Goal: Task Accomplishment & Management: Use online tool/utility

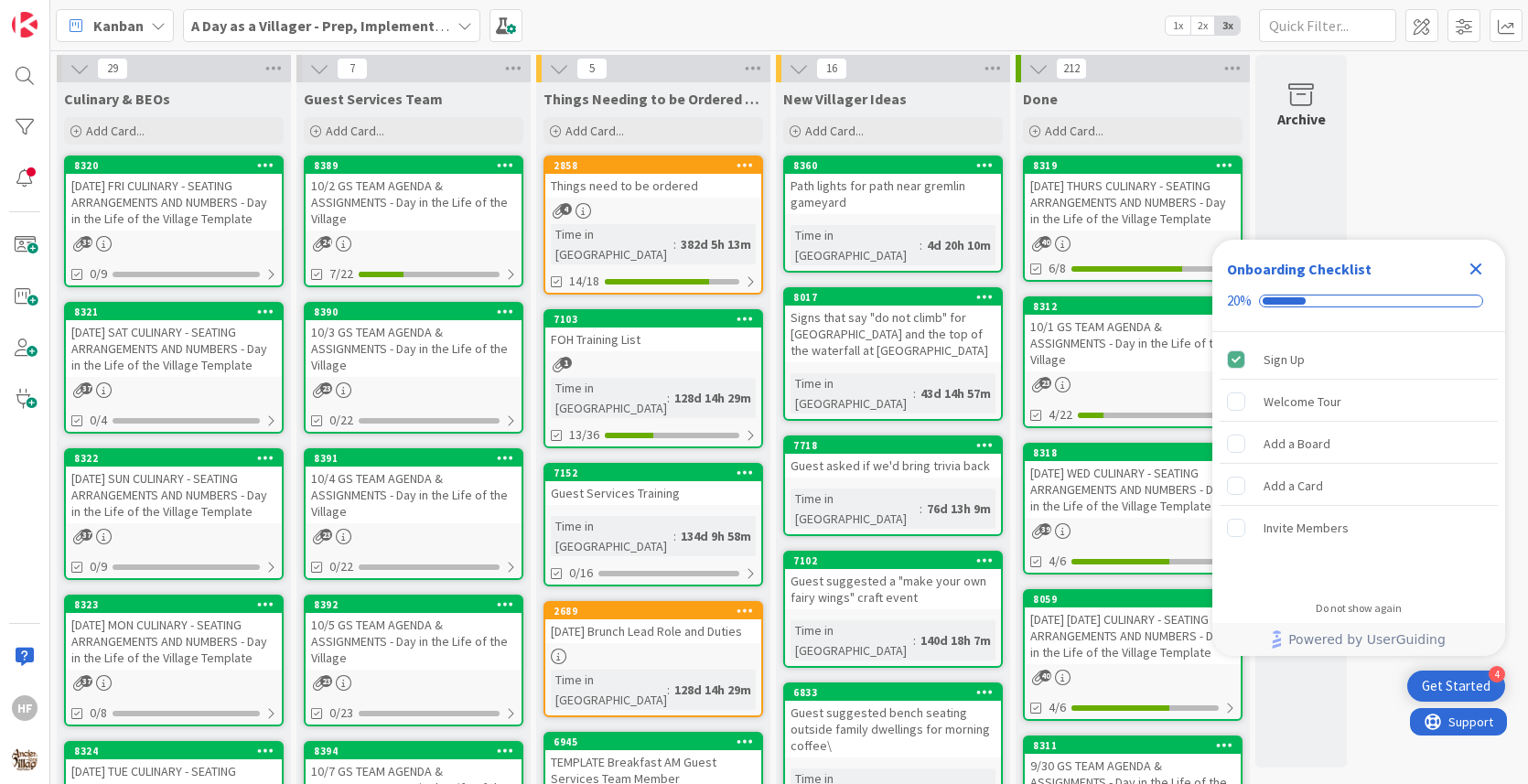
click at [113, 216] on div "[DATE] FRI CULINARY - SEATING ARRANGEMENTS AND NUMBERS - Day in the Life of the…" at bounding box center [173, 203] width 216 height 57
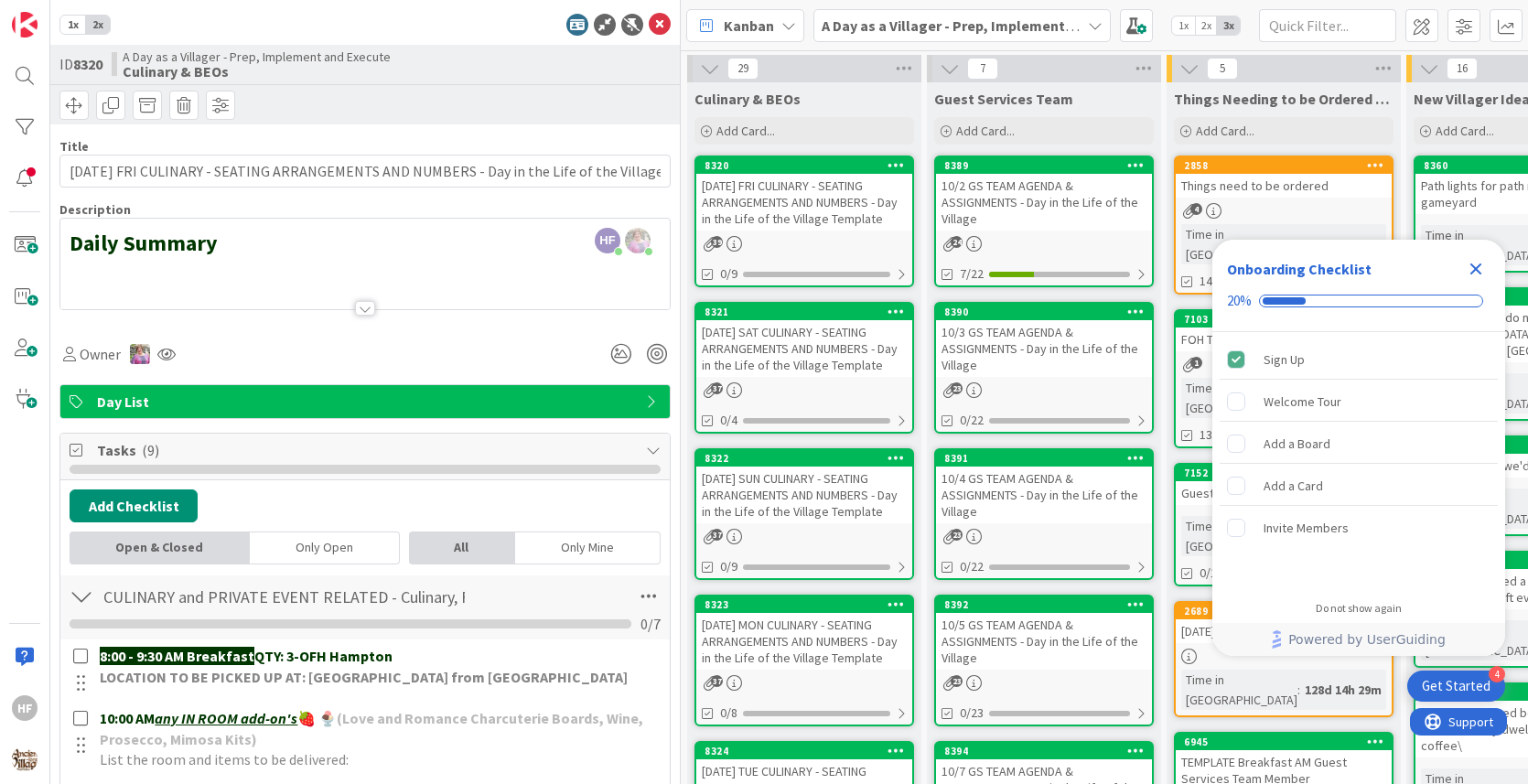
click at [406, 327] on div "Owner" at bounding box center [365, 347] width 611 height 47
click at [393, 287] on div at bounding box center [365, 286] width 609 height 47
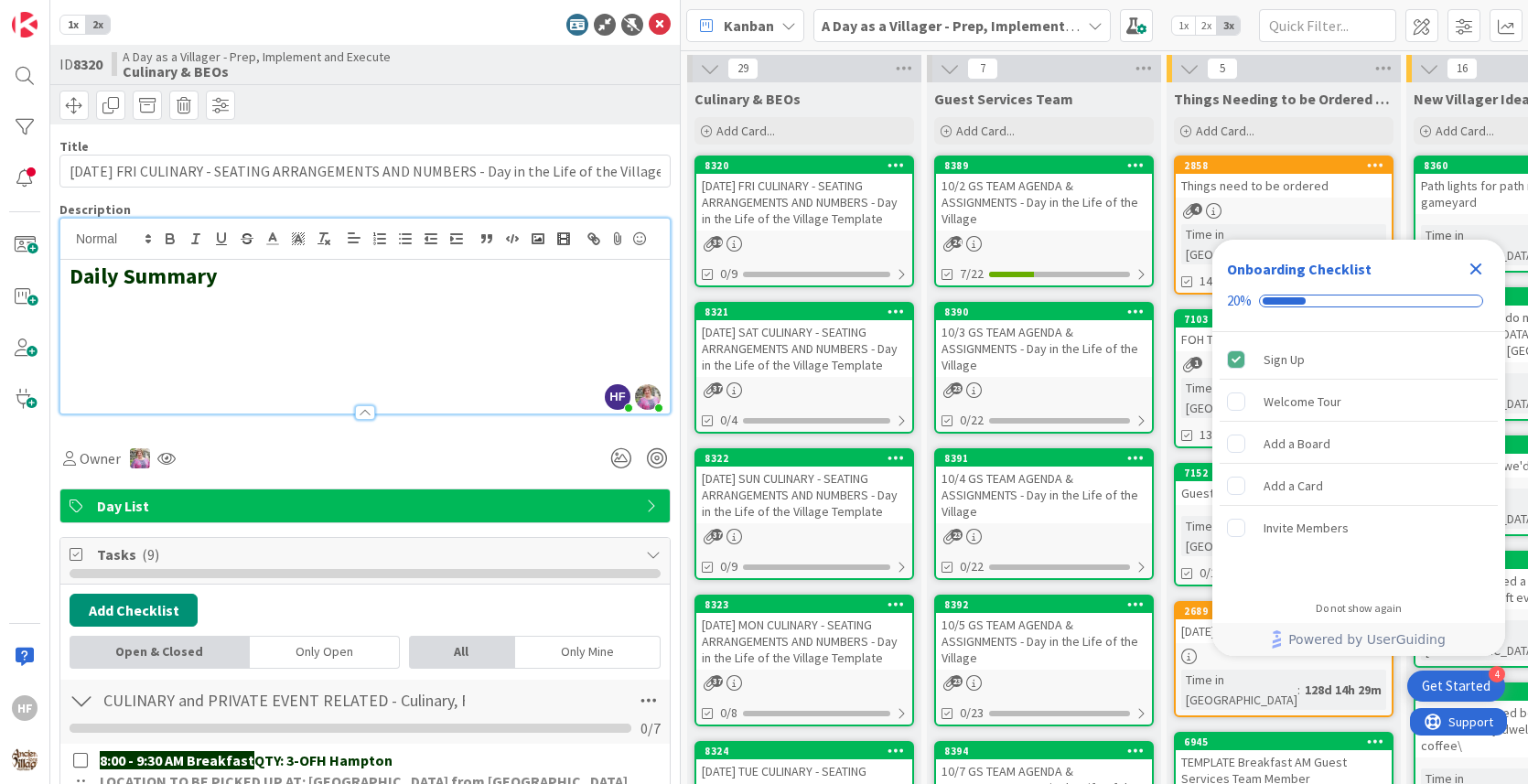
click at [263, 319] on h2 at bounding box center [365, 329] width 591 height 26
click at [532, 241] on rect "button" at bounding box center [537, 238] width 11 height 9
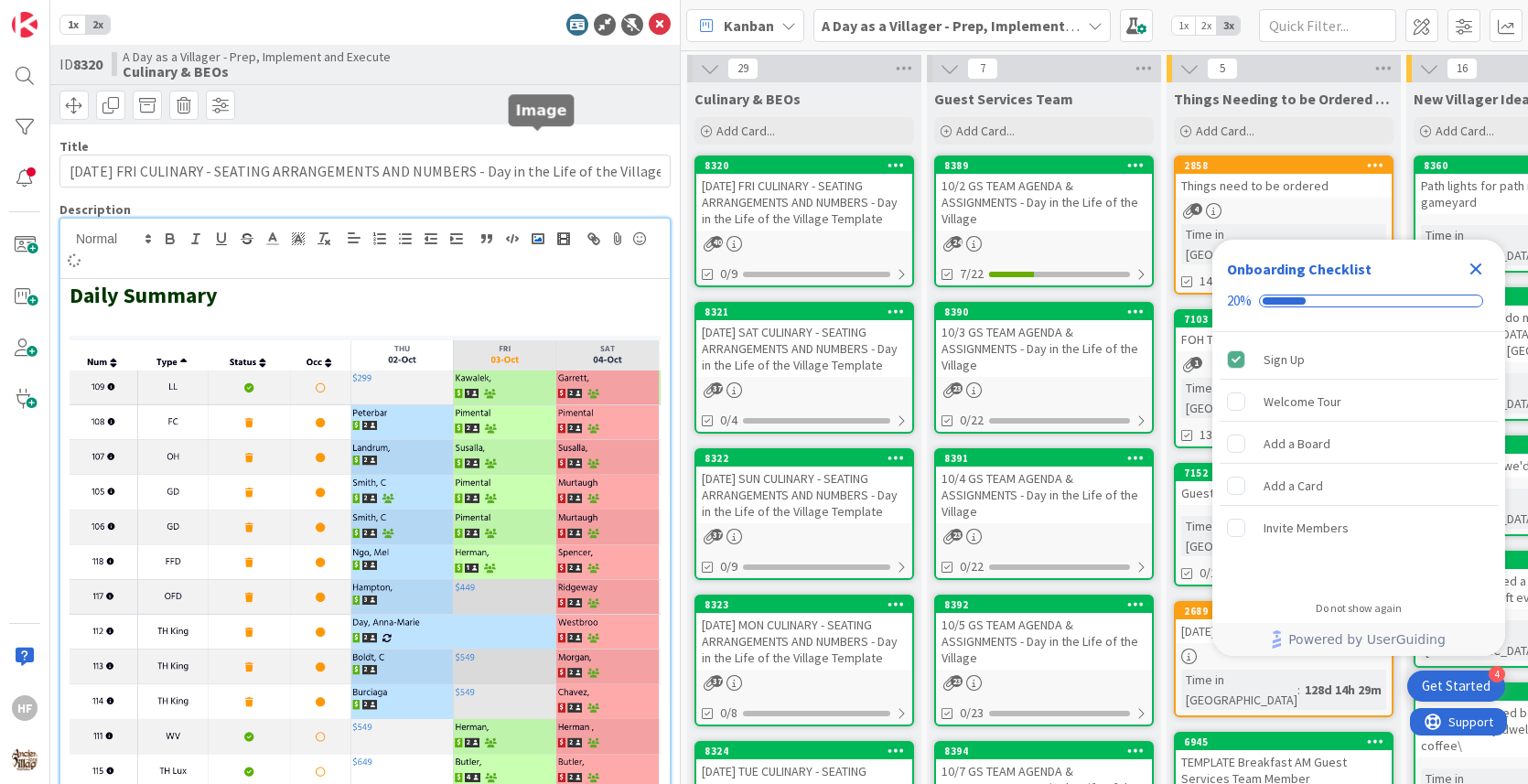
scroll to position [94, 0]
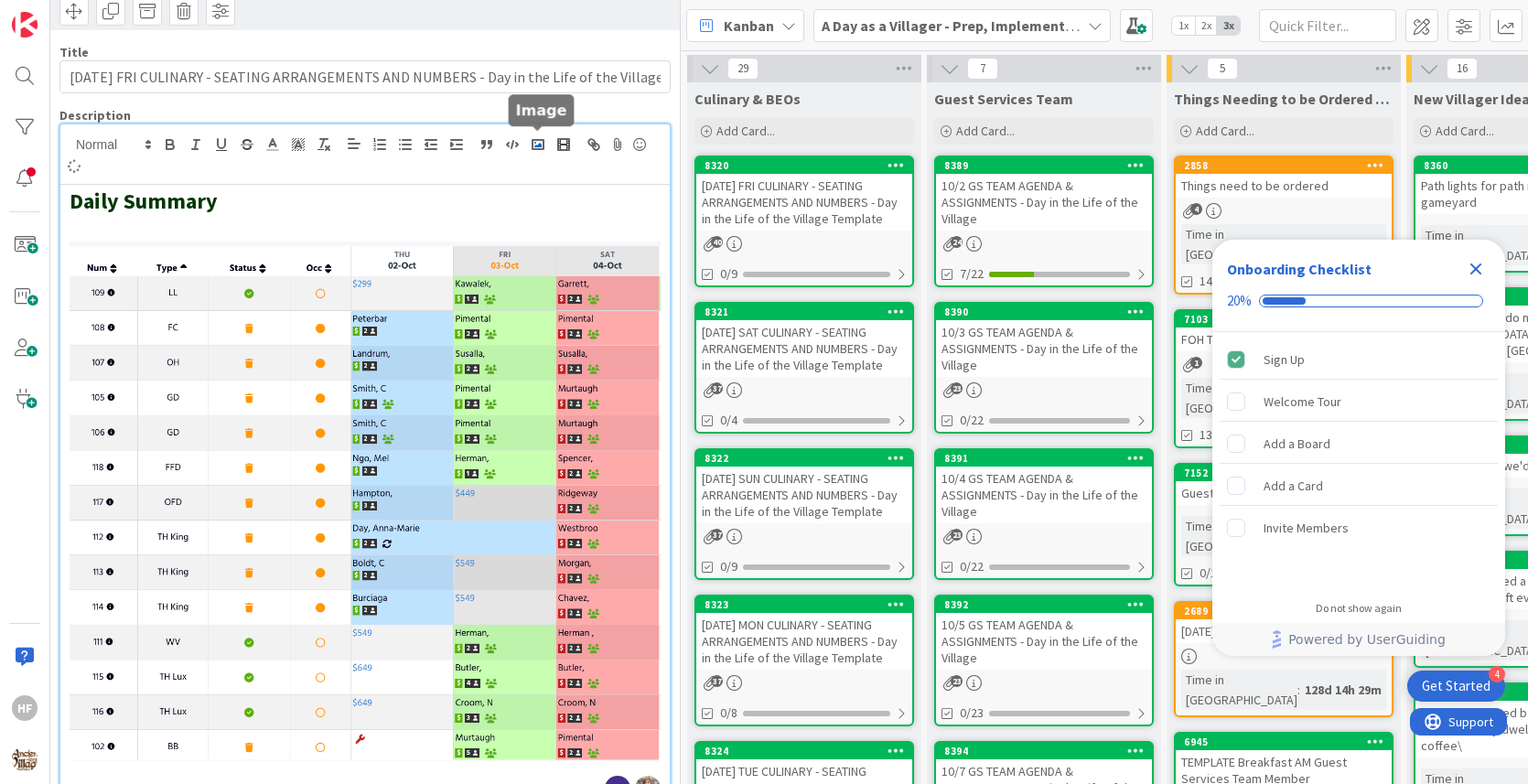
click at [542, 136] on icon "button" at bounding box center [537, 144] width 17 height 17
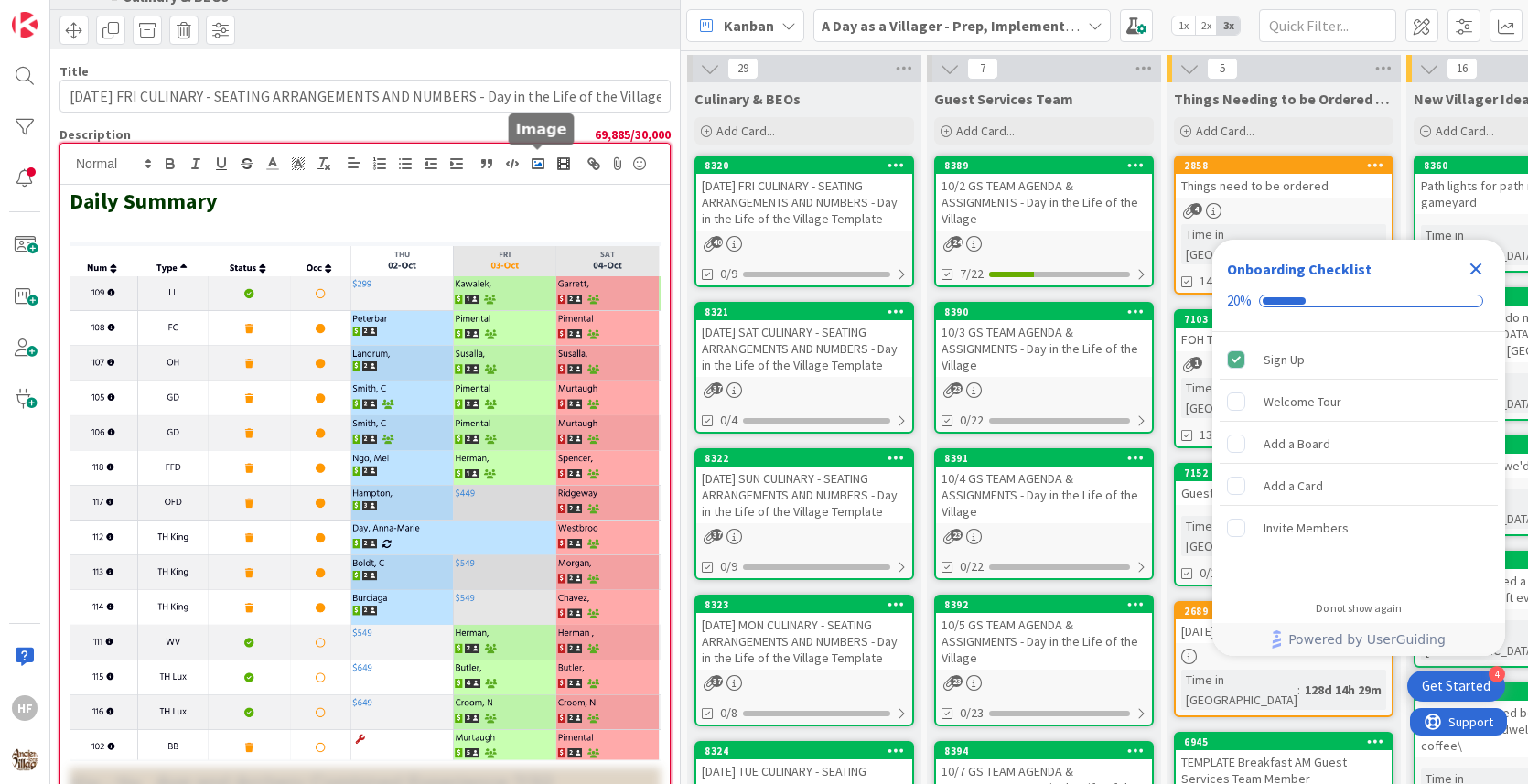
click at [540, 171] on button "button" at bounding box center [537, 163] width 25 height 22
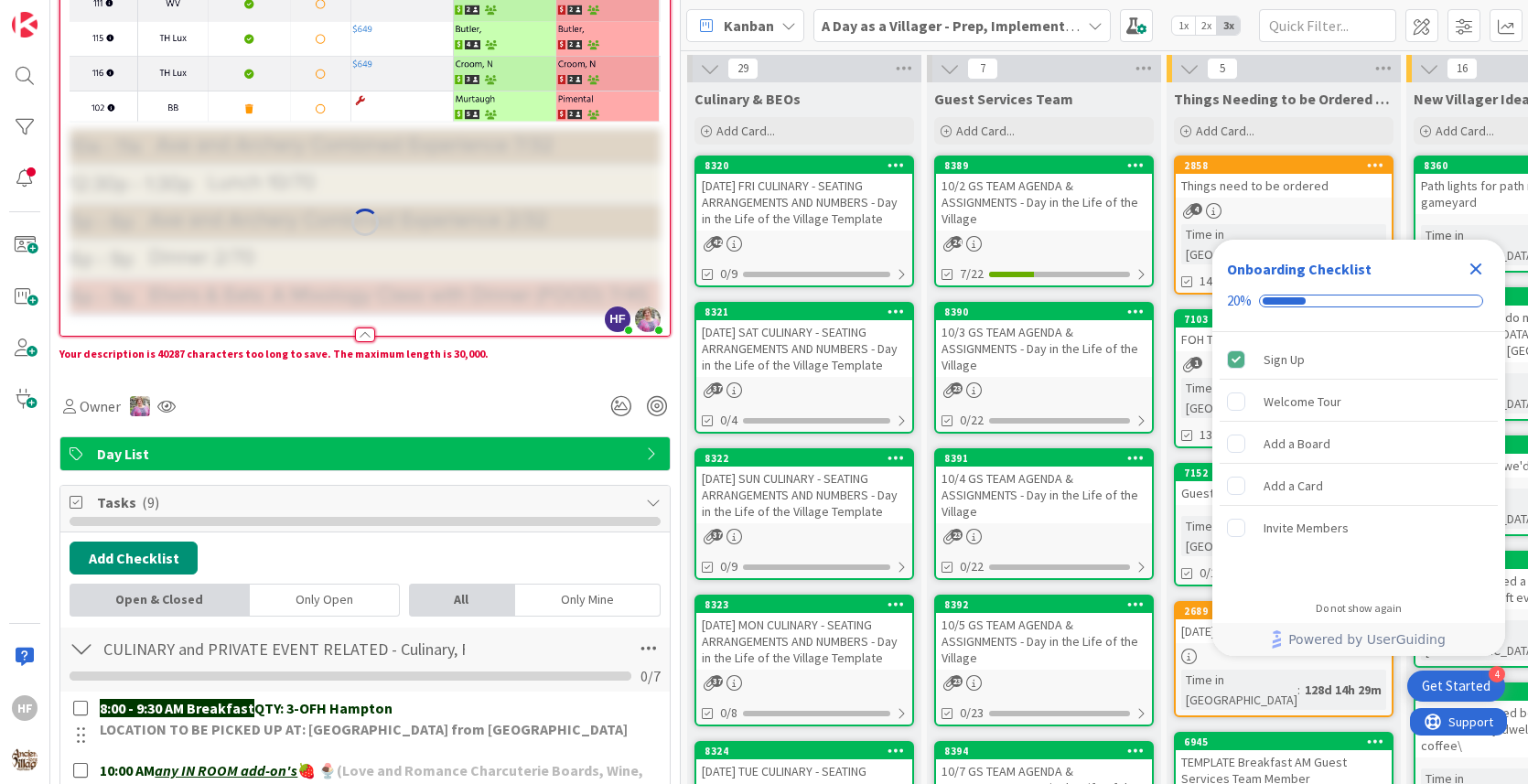
scroll to position [710, 0]
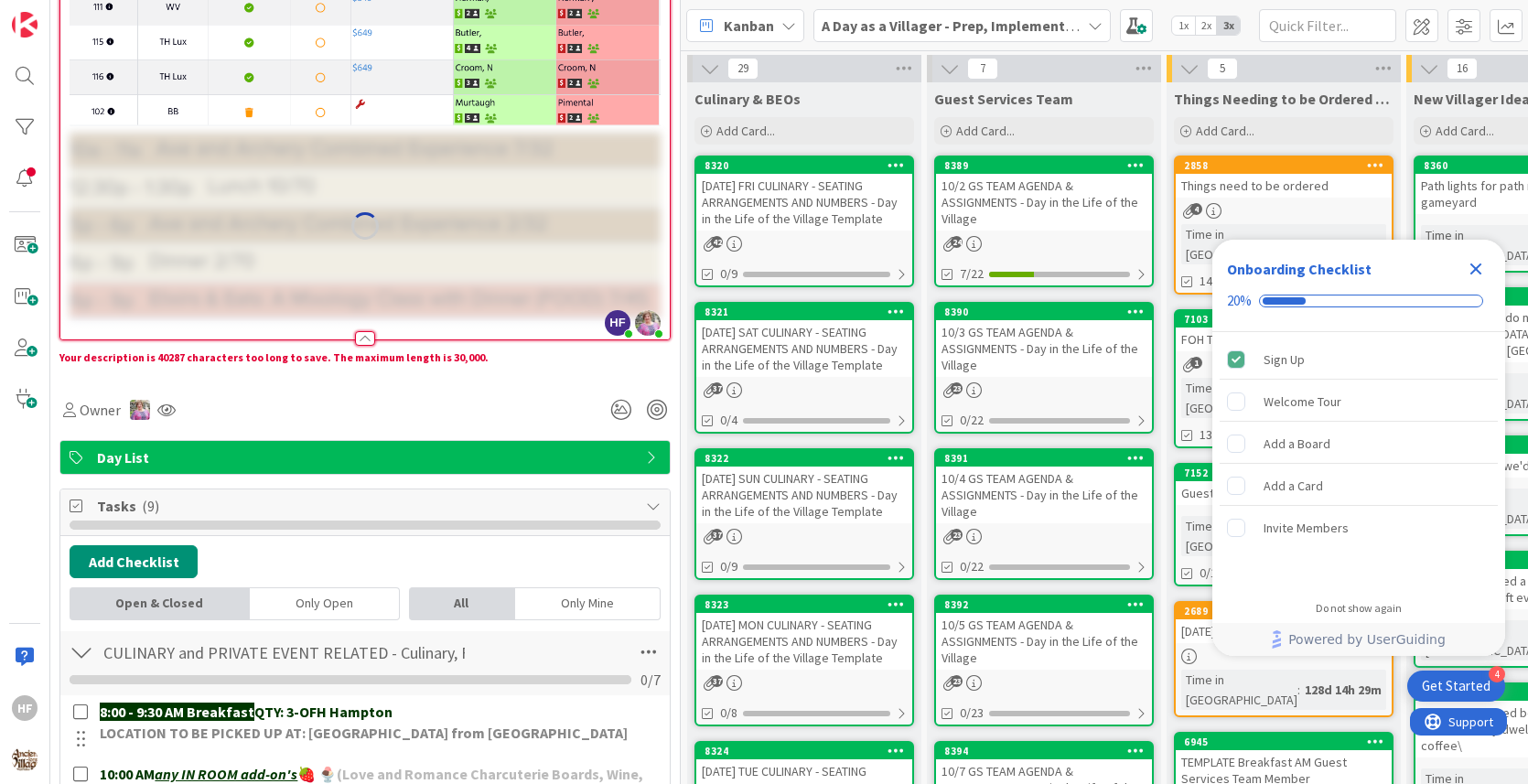
click at [384, 327] on div at bounding box center [365, 330] width 609 height 20
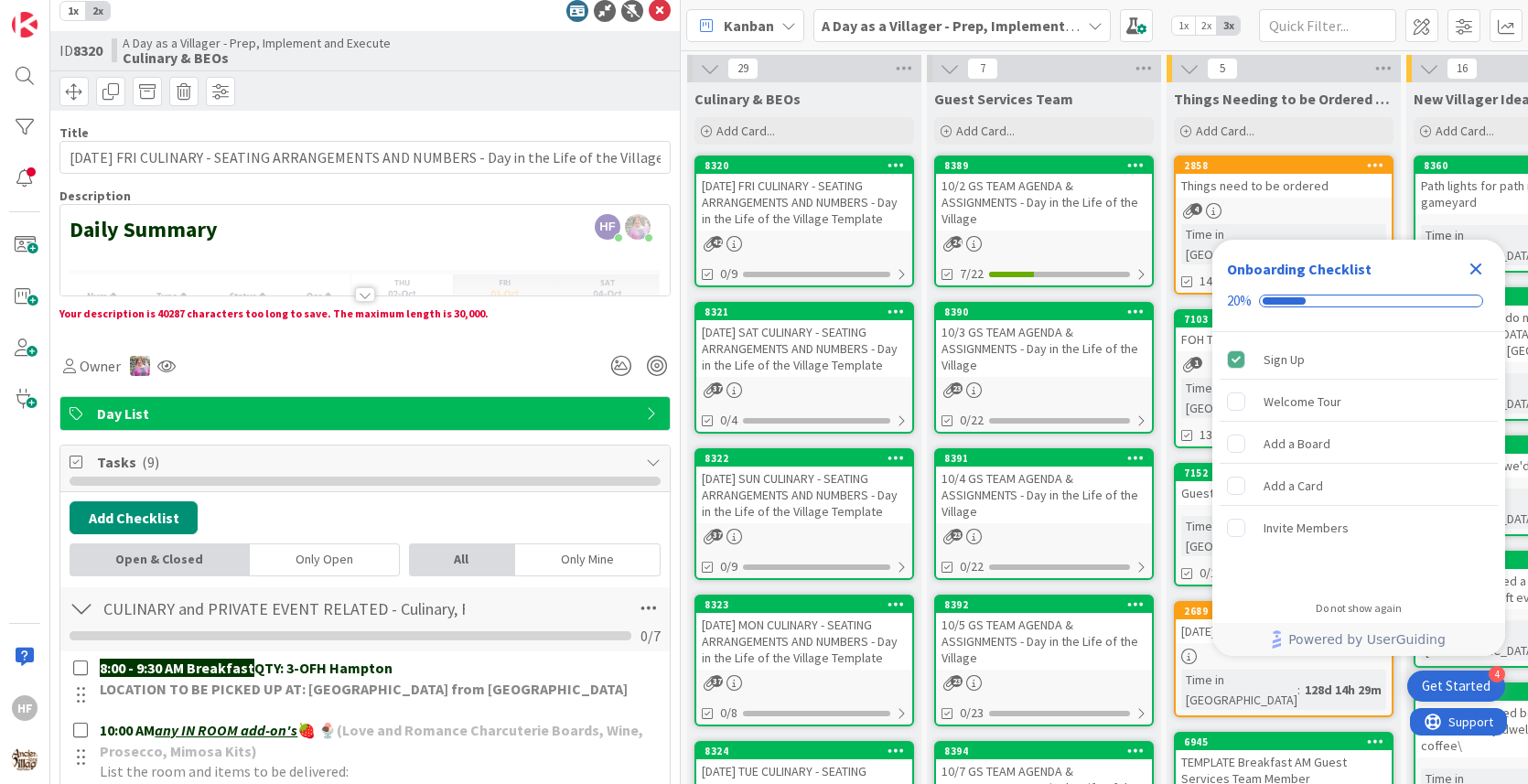
scroll to position [0, 0]
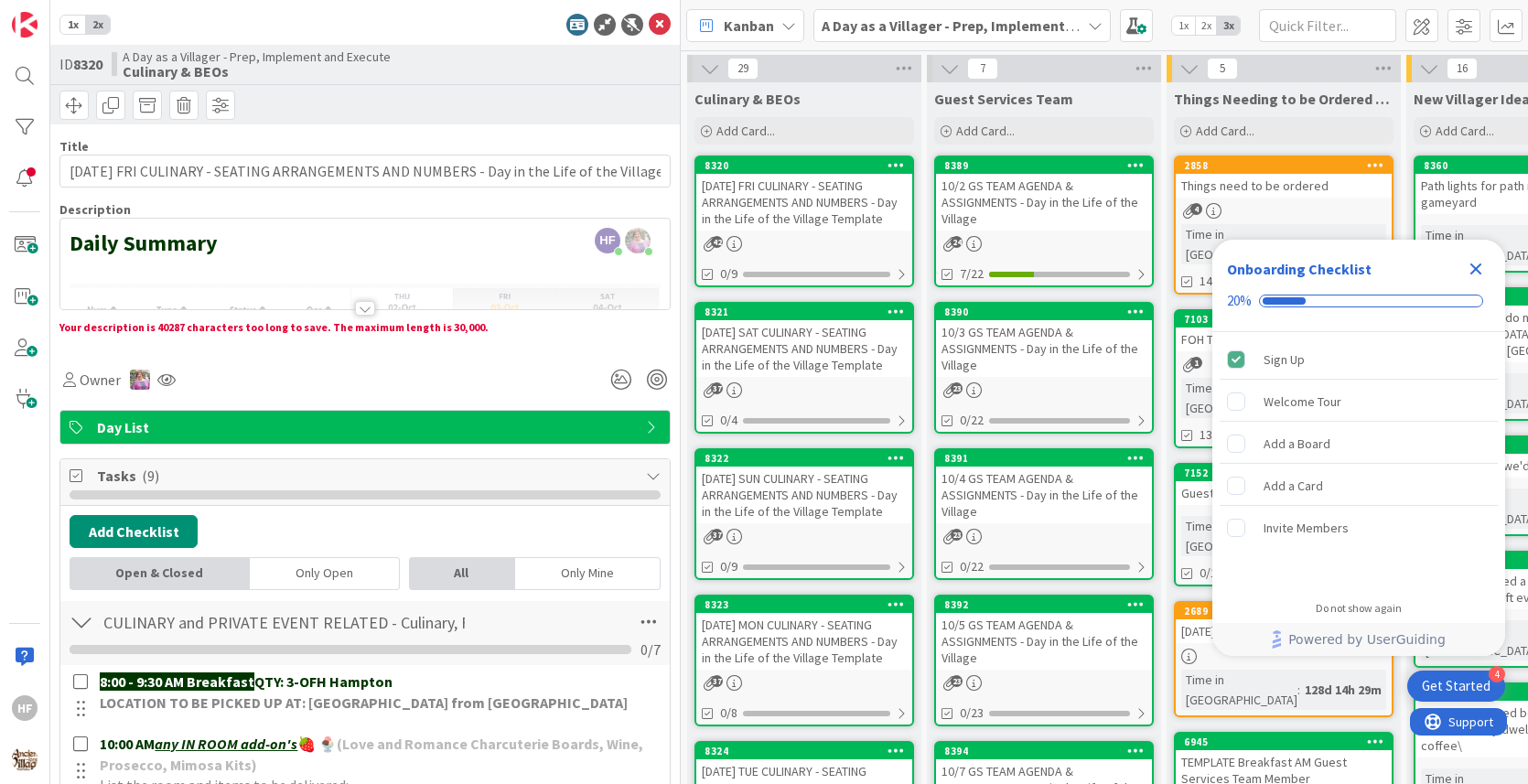
click at [353, 305] on div at bounding box center [365, 286] width 609 height 47
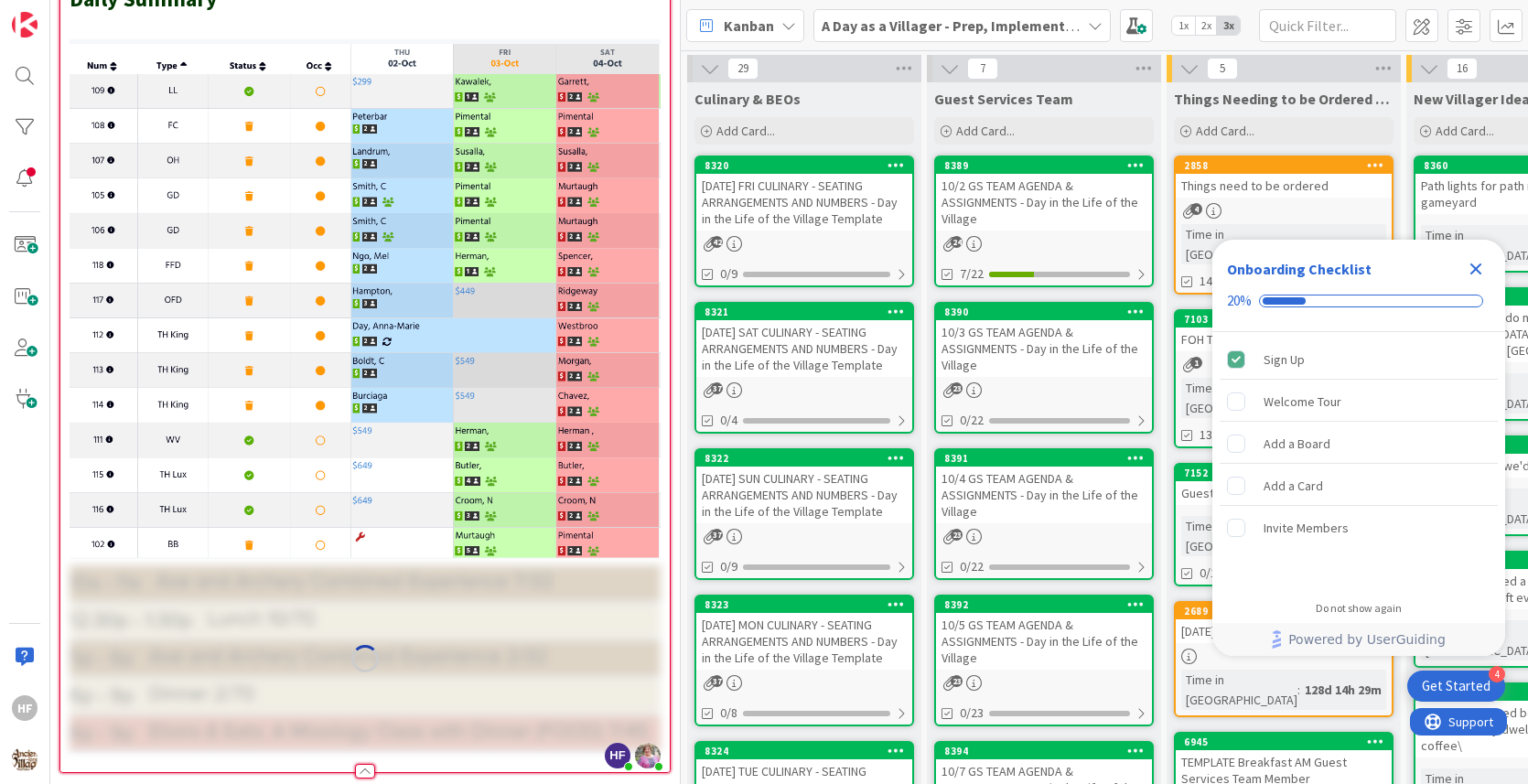
scroll to position [313, 0]
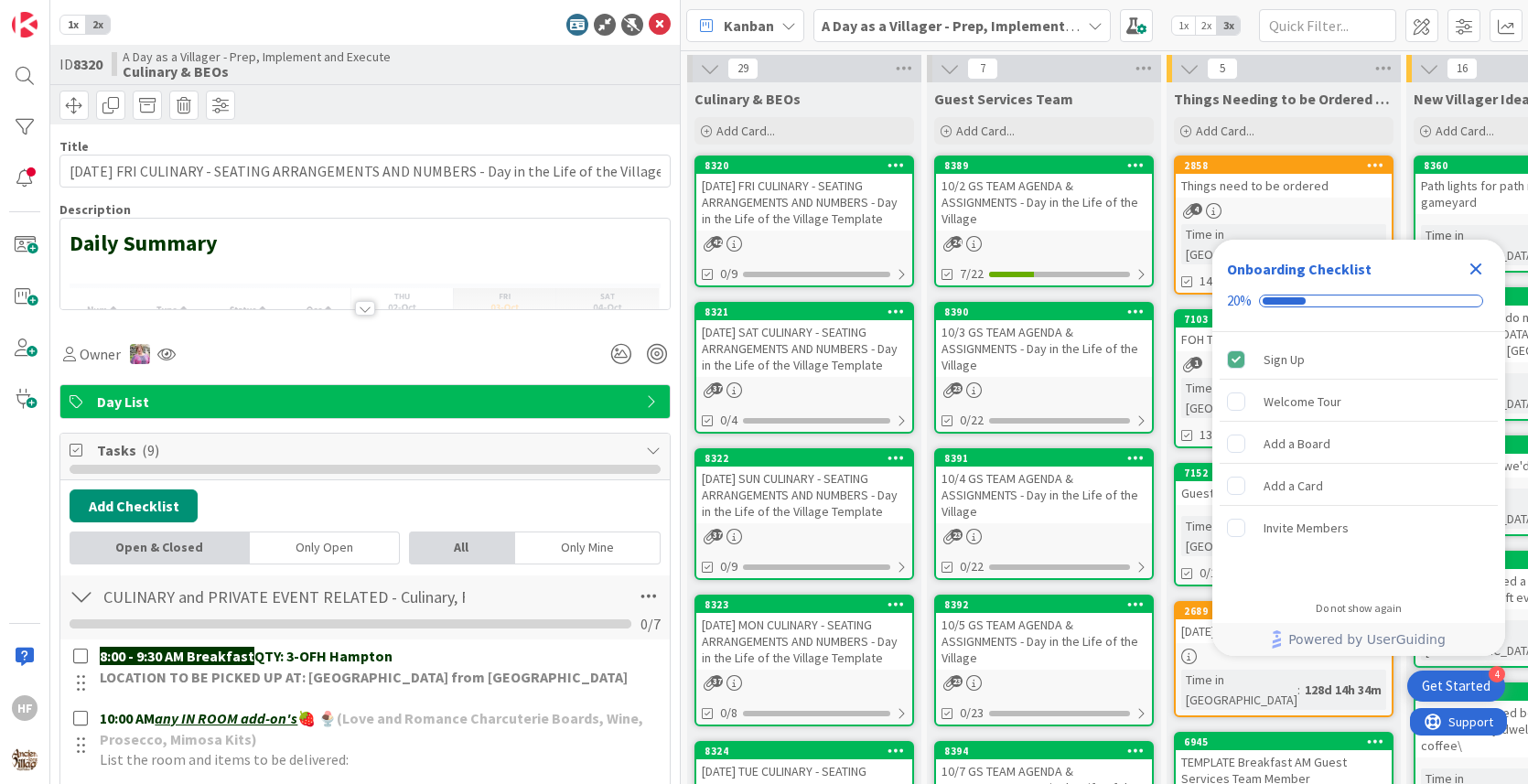
click at [1471, 265] on icon "Close Checklist" at bounding box center [1476, 269] width 12 height 12
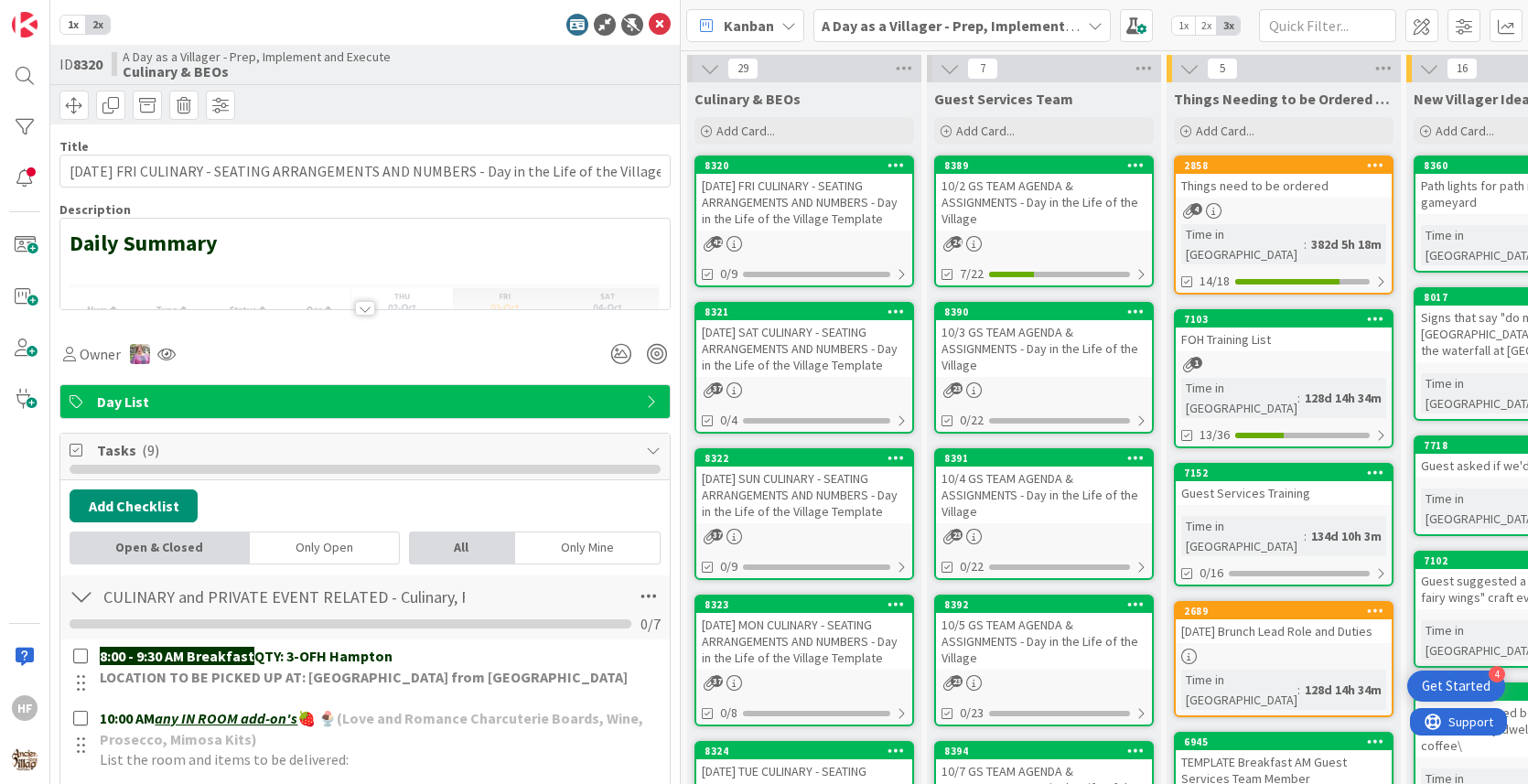
click at [451, 300] on div at bounding box center [365, 286] width 609 height 47
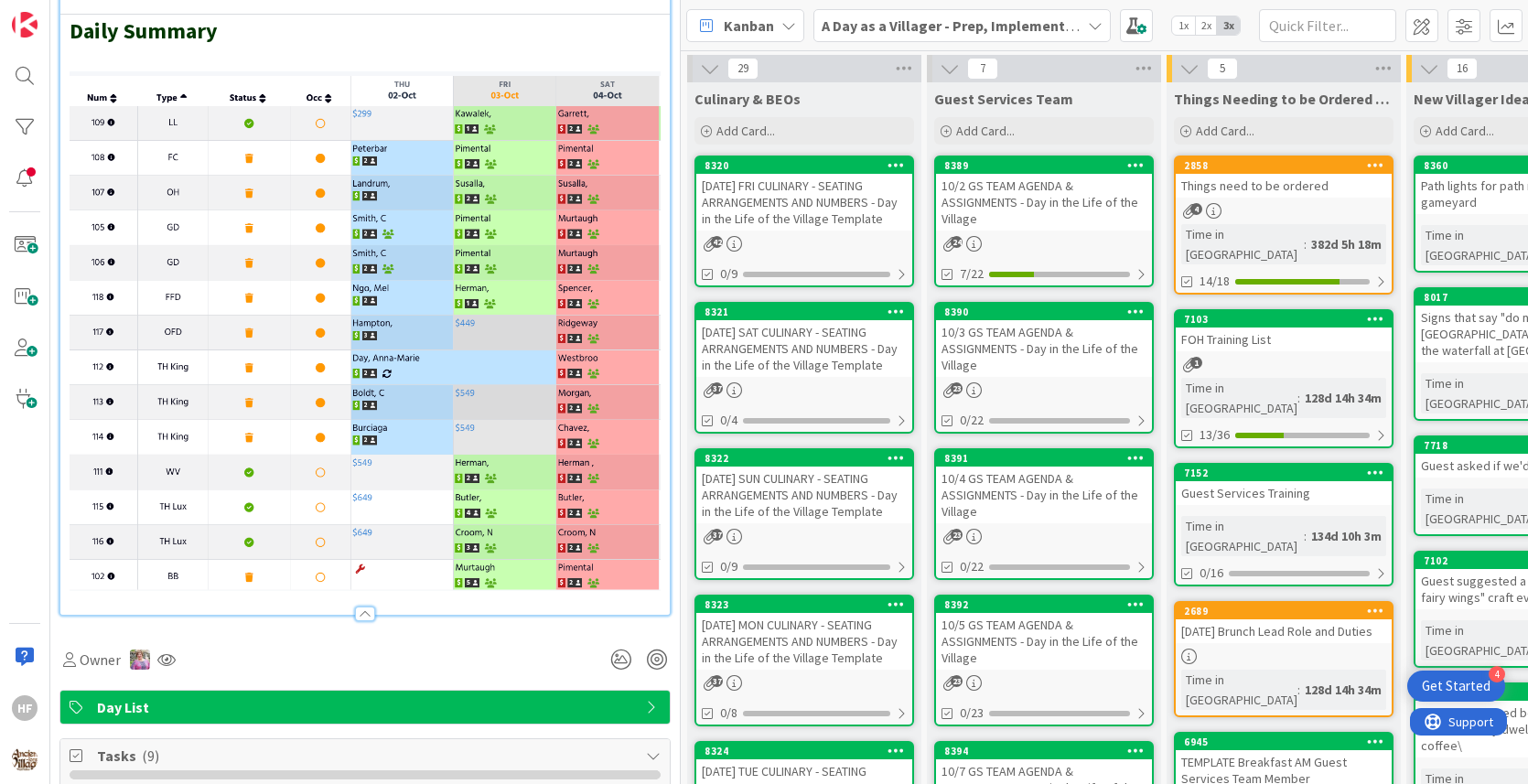
scroll to position [540, 0]
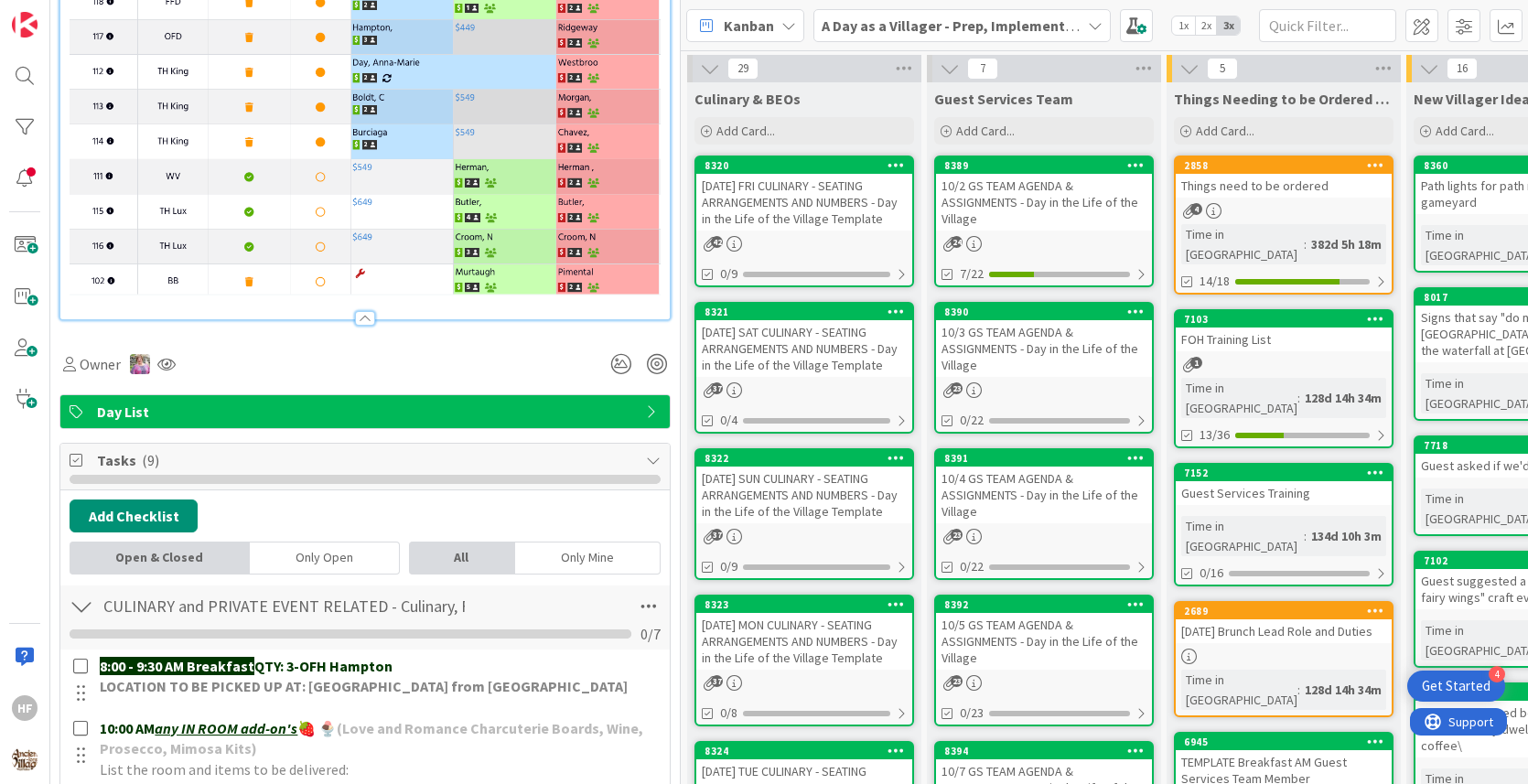
drag, startPoint x: 410, startPoint y: 317, endPoint x: 510, endPoint y: 283, distance: 105.6
click at [416, 313] on div at bounding box center [365, 310] width 611 height 21
click at [657, 246] on img at bounding box center [365, 38] width 591 height 525
click at [665, 244] on div "Daily Summary" at bounding box center [365, 19] width 609 height 600
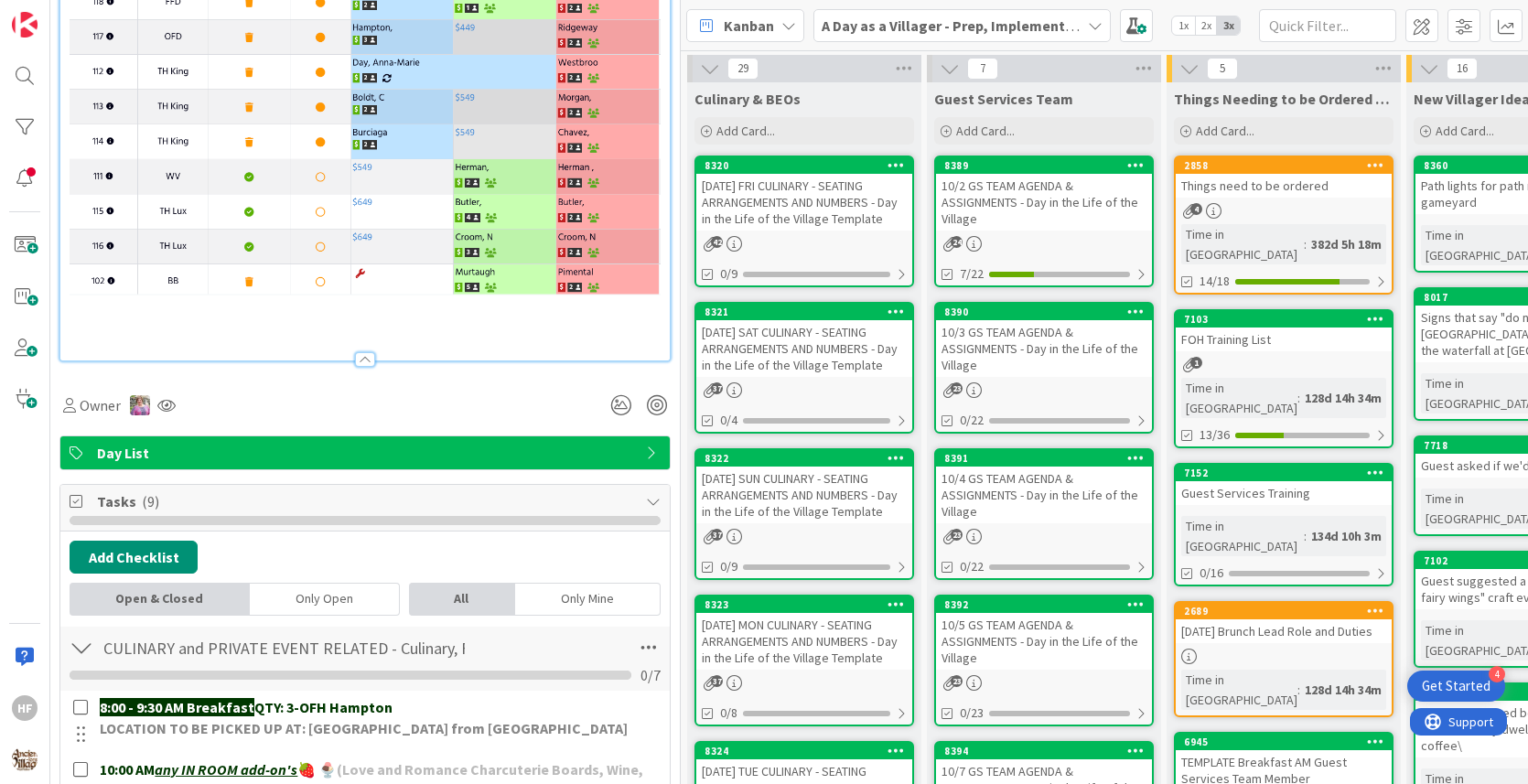
scroll to position [0, 0]
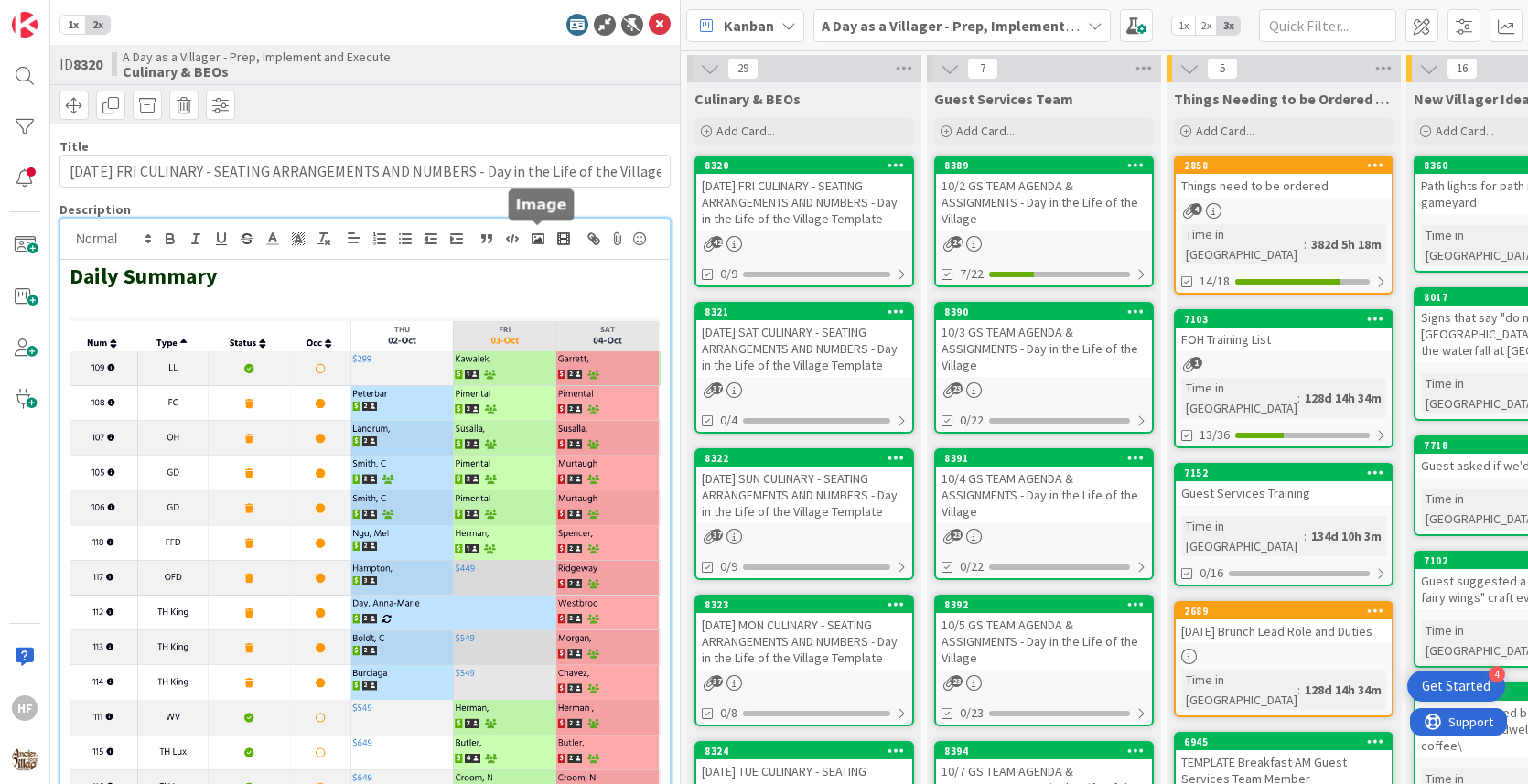
click at [543, 237] on rect "button" at bounding box center [537, 238] width 11 height 9
click at [530, 231] on icon "button" at bounding box center [537, 238] width 17 height 17
click at [654, 21] on icon at bounding box center [660, 24] width 22 height 22
